Goal: Task Accomplishment & Management: Manage account settings

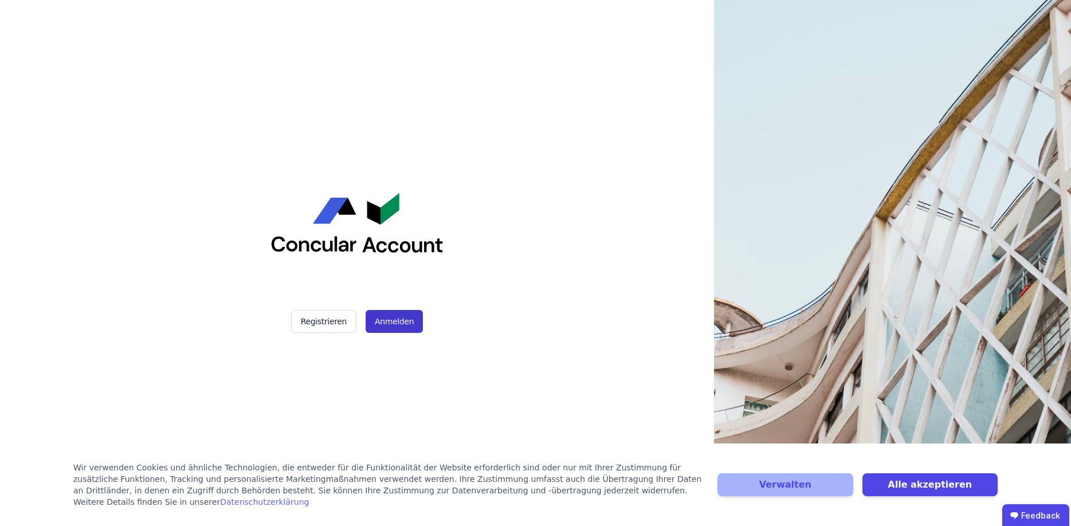
click at [395, 328] on button "Anmelden" at bounding box center [394, 321] width 57 height 23
